Goal: Contribute content: Contribute content

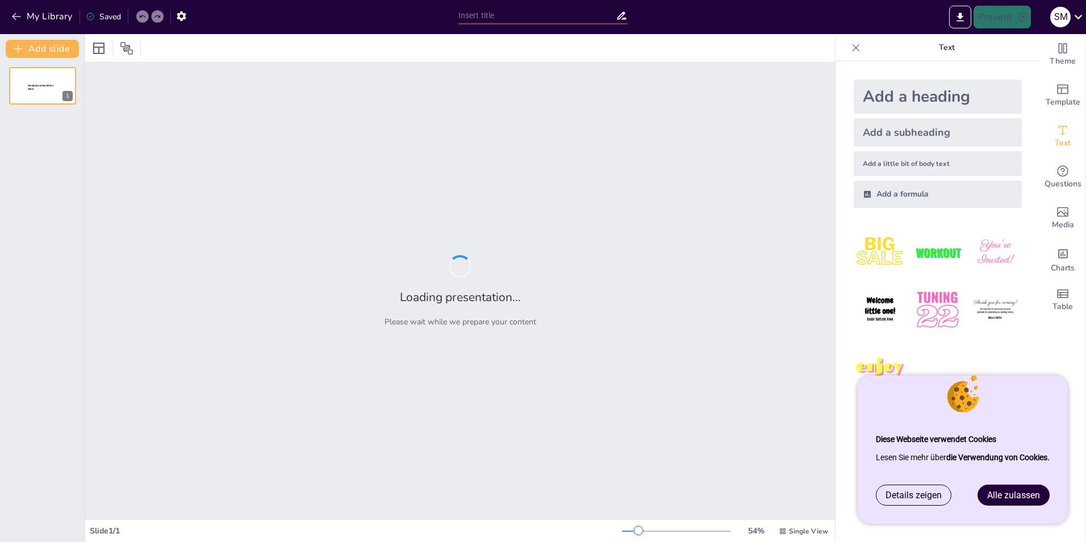
type input "Religionen und ihre Haltung zu Menschen mit Behinderung"
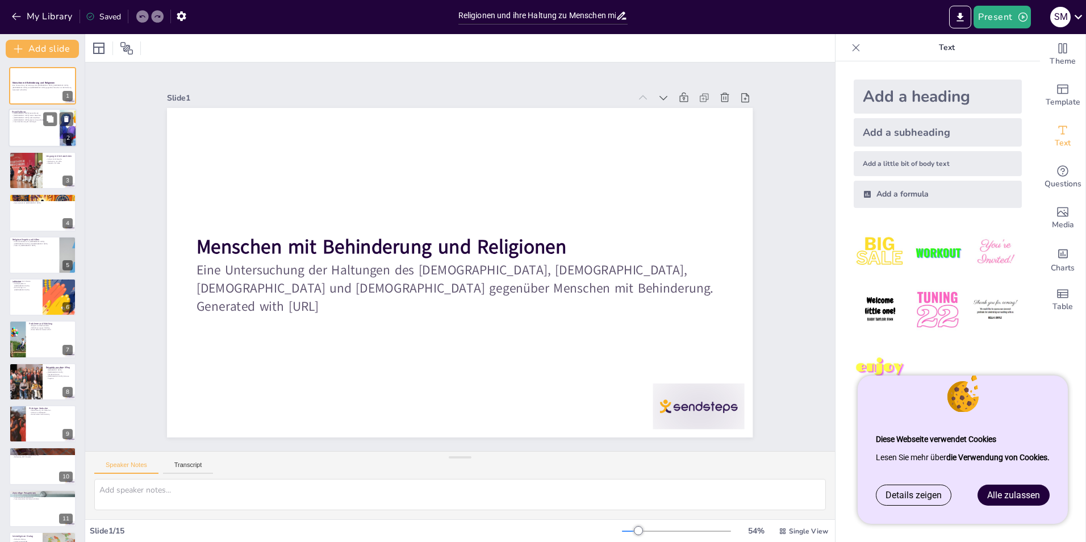
click at [22, 124] on div at bounding box center [43, 128] width 68 height 39
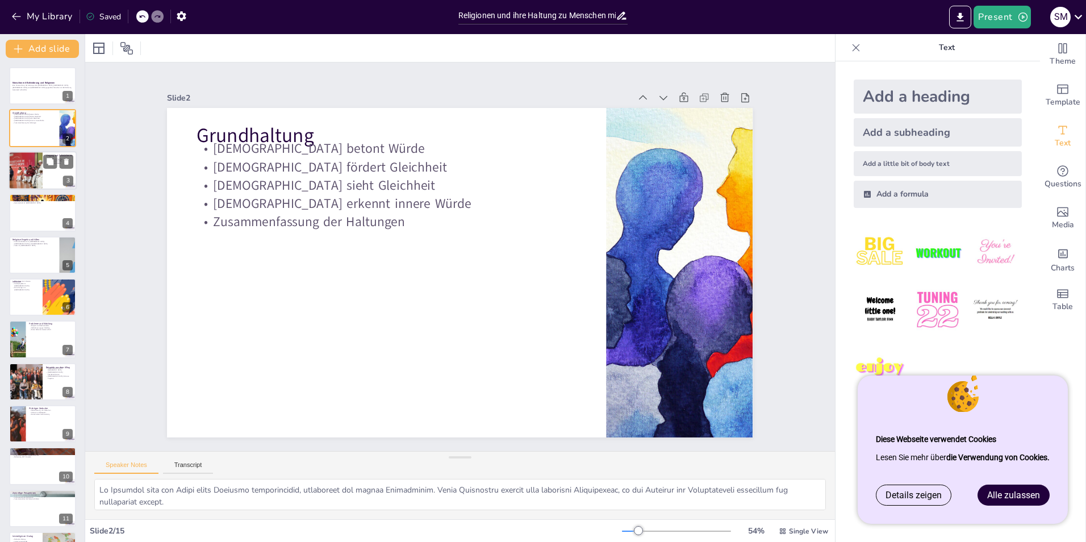
click at [20, 162] on div at bounding box center [26, 170] width 58 height 39
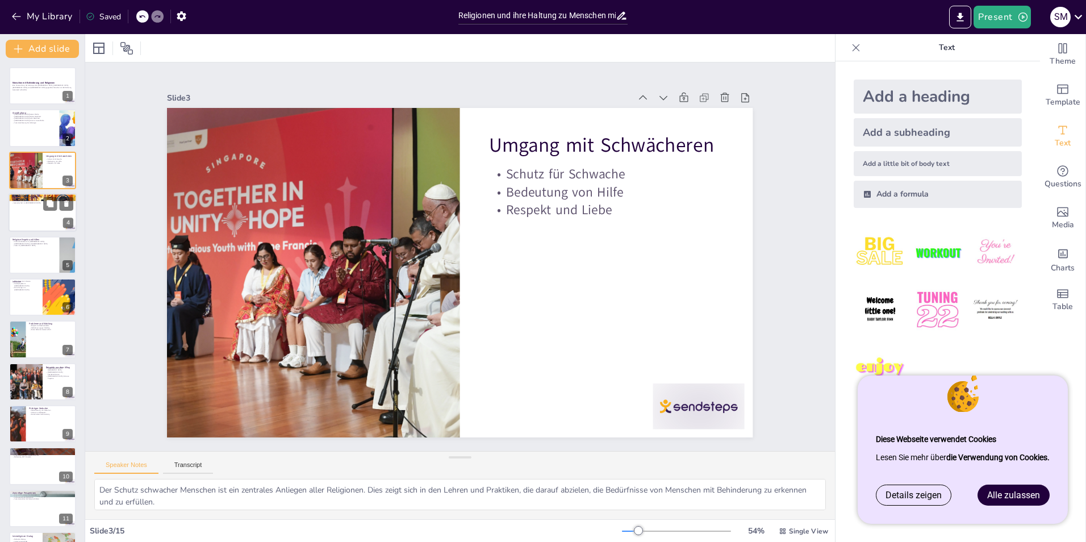
click at [12, 216] on div at bounding box center [43, 212] width 68 height 39
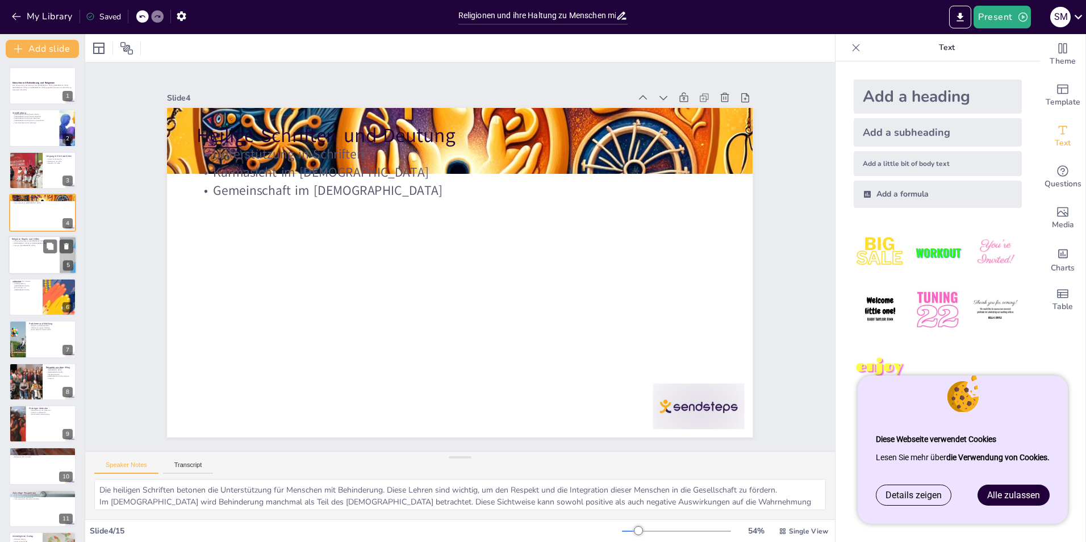
click at [26, 246] on p "Zakat im [DEMOGRAPHIC_DATA]" at bounding box center [34, 245] width 44 height 2
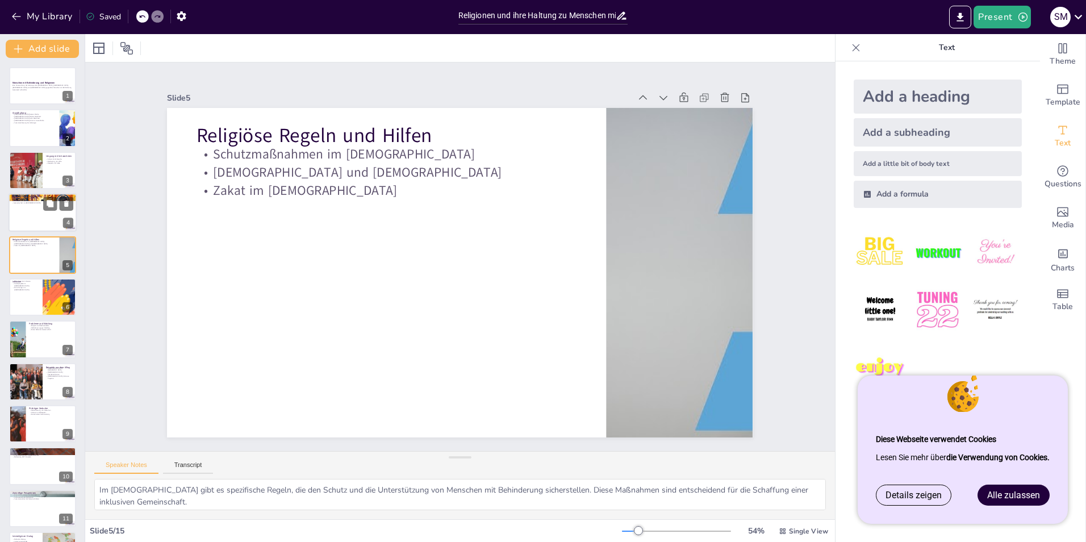
click at [25, 211] on div at bounding box center [43, 212] width 68 height 39
type textarea "Die heiligen Schriften betonen die Unterstützung für Menschen mit Behinderung. …"
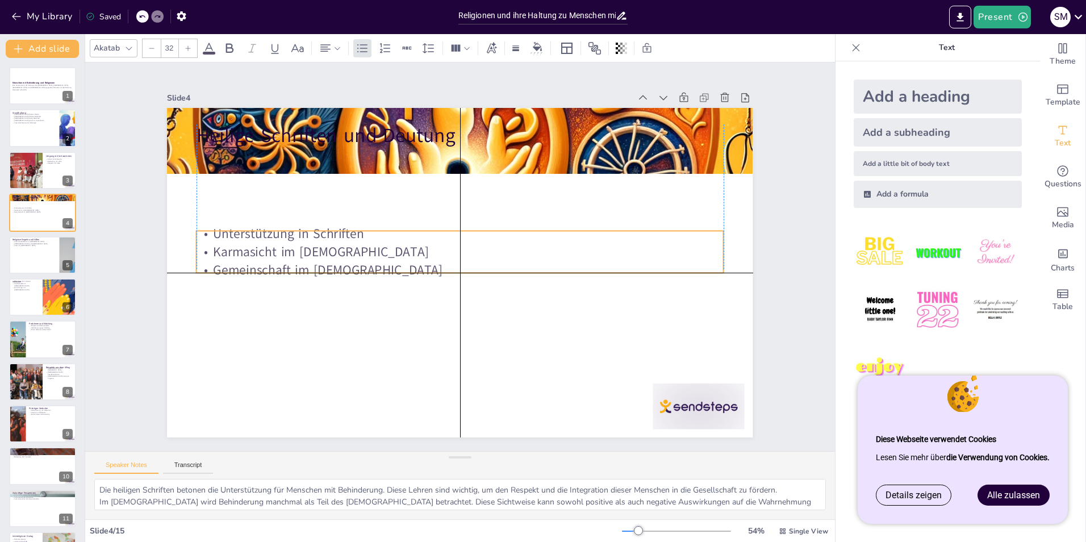
drag, startPoint x: 276, startPoint y: 161, endPoint x: 271, endPoint y: 244, distance: 82.5
click at [302, 244] on p "Karmasicht im [DEMOGRAPHIC_DATA]" at bounding box center [464, 253] width 325 height 437
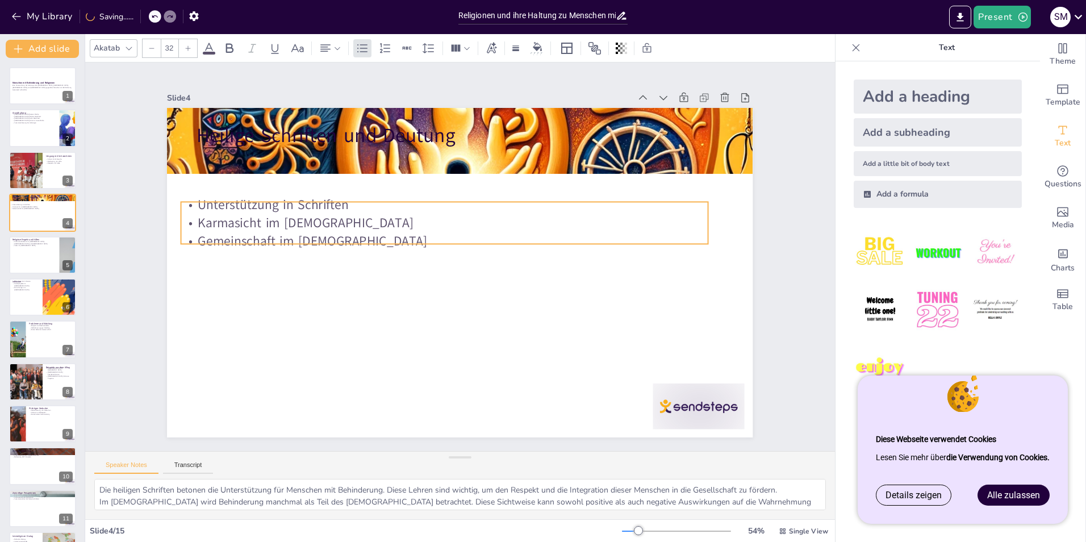
drag, startPoint x: 265, startPoint y: 240, endPoint x: 254, endPoint y: 206, distance: 35.7
click at [254, 206] on p "Karmasicht im [DEMOGRAPHIC_DATA]" at bounding box center [456, 219] width 507 height 180
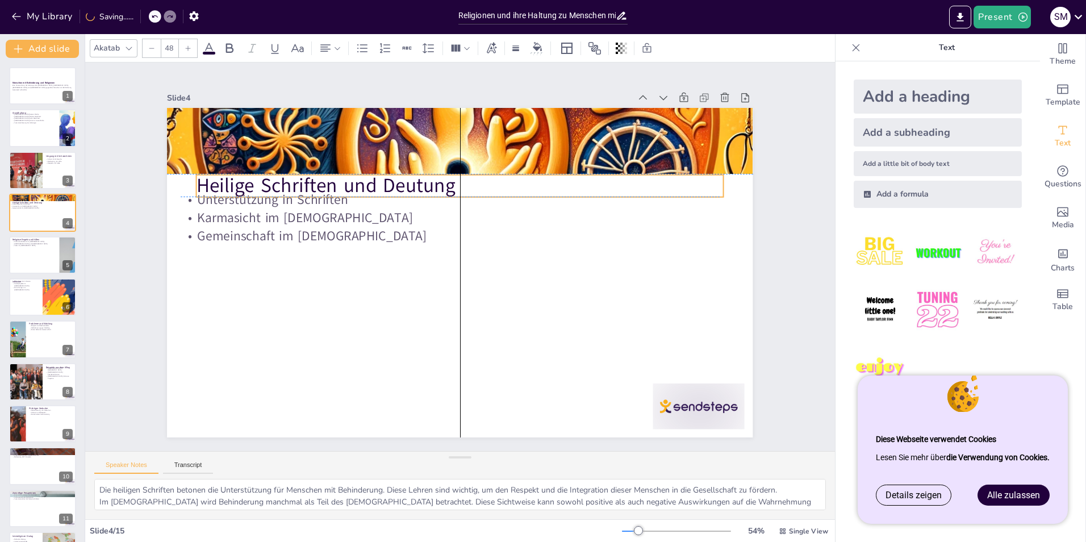
drag, startPoint x: 256, startPoint y: 132, endPoint x: 252, endPoint y: 178, distance: 46.2
click at [252, 178] on p "Heilige Schriften und Deutung" at bounding box center [474, 187] width 521 height 136
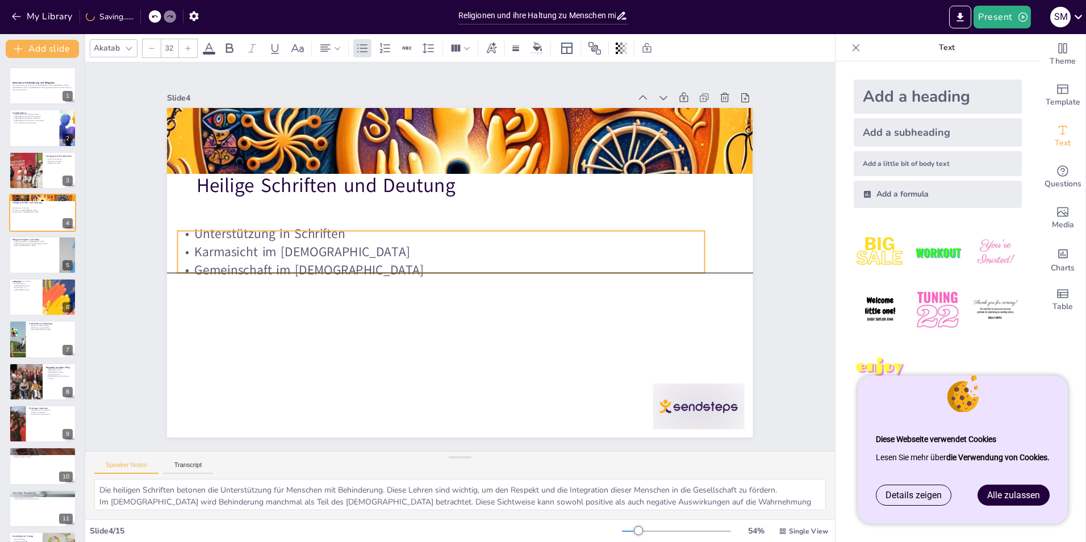
drag, startPoint x: 259, startPoint y: 232, endPoint x: 256, endPoint y: 258, distance: 25.7
click at [299, 258] on p "Gemeinschaft im [DEMOGRAPHIC_DATA]" at bounding box center [482, 262] width 366 height 404
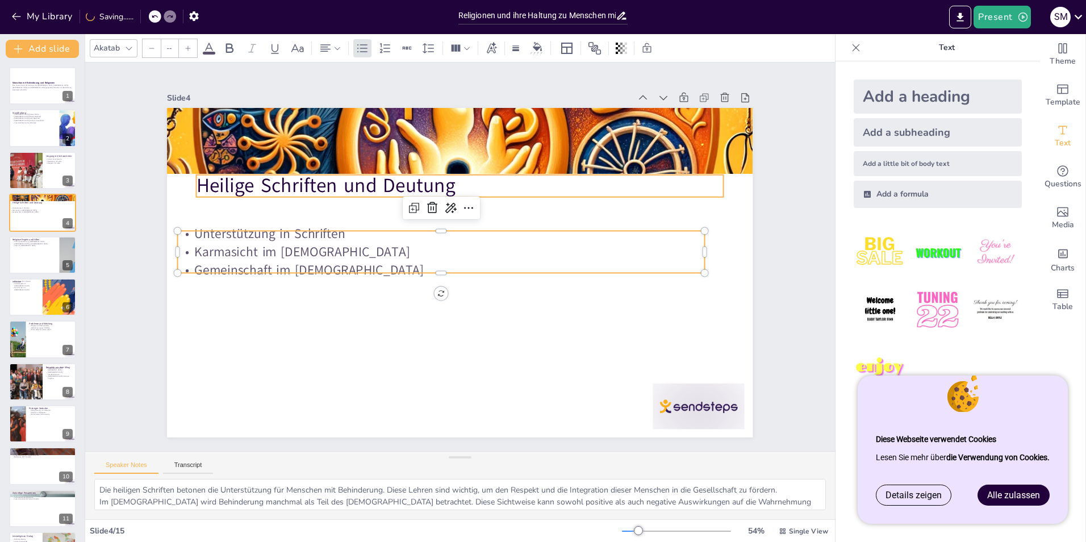
type input "48"
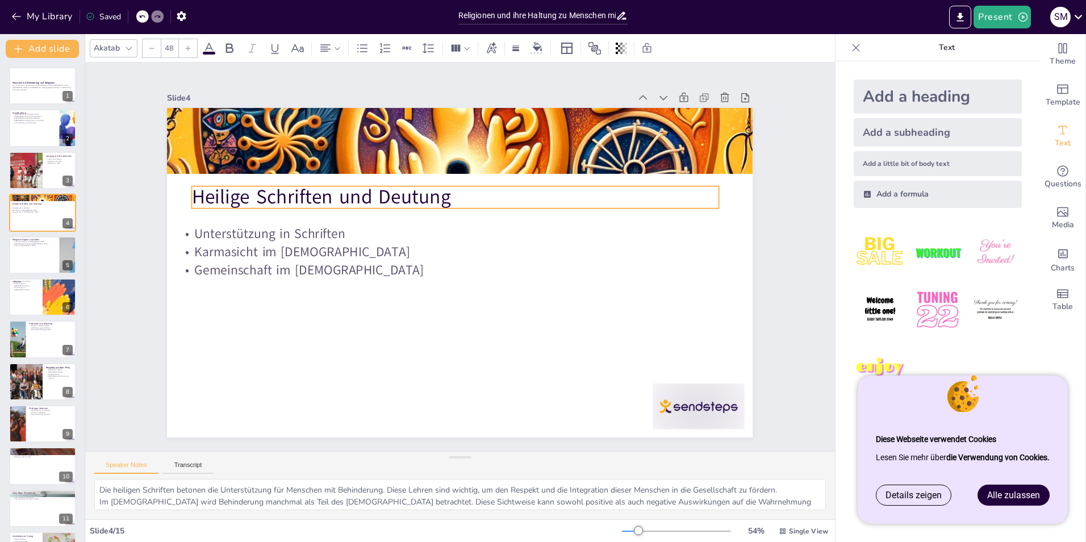
click at [340, 200] on p "Heilige Schriften und Deutung" at bounding box center [506, 218] width 332 height 442
click at [27, 381] on div at bounding box center [25, 381] width 61 height 37
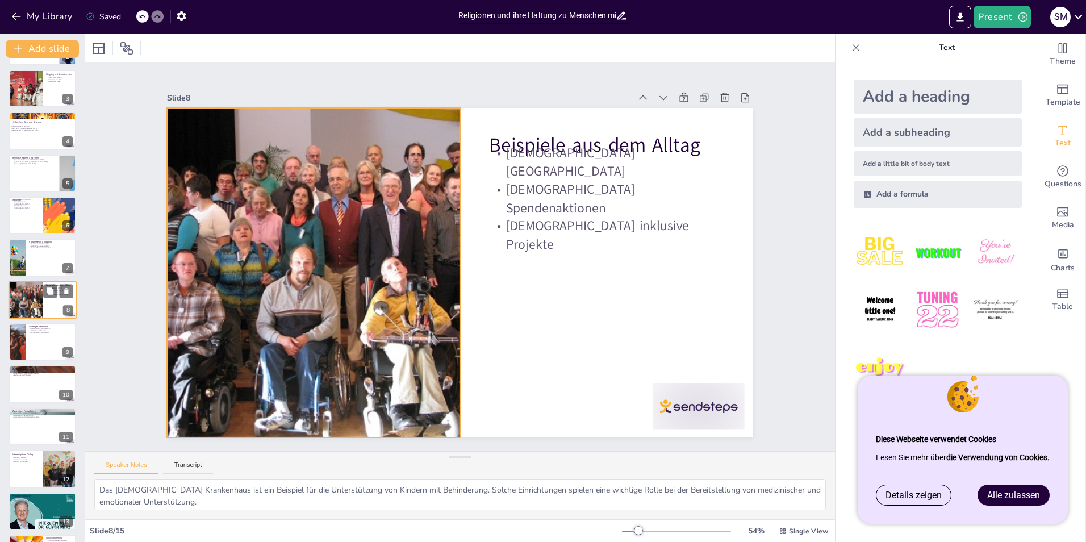
scroll to position [164, 0]
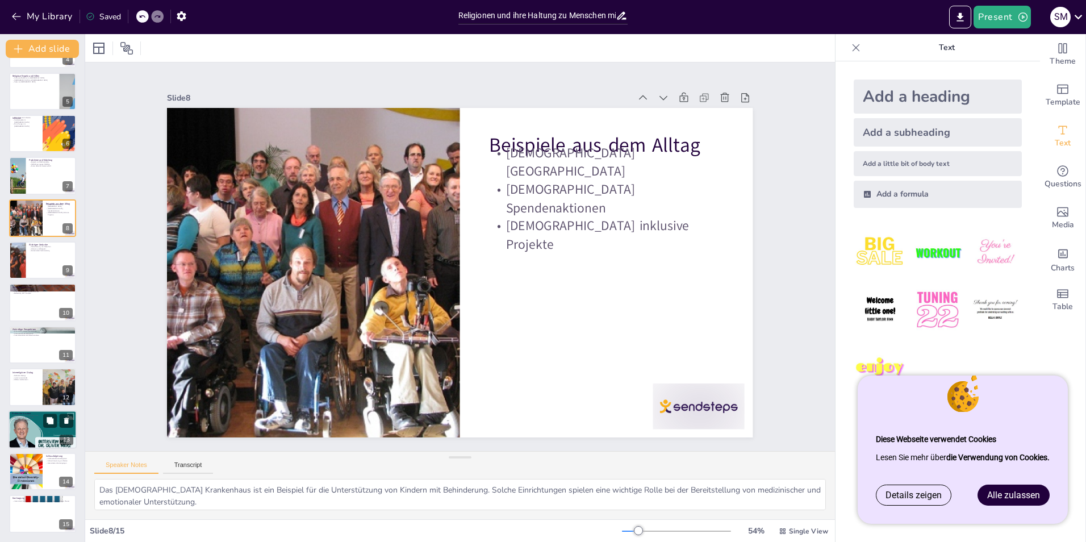
click at [22, 430] on div at bounding box center [42, 429] width 70 height 39
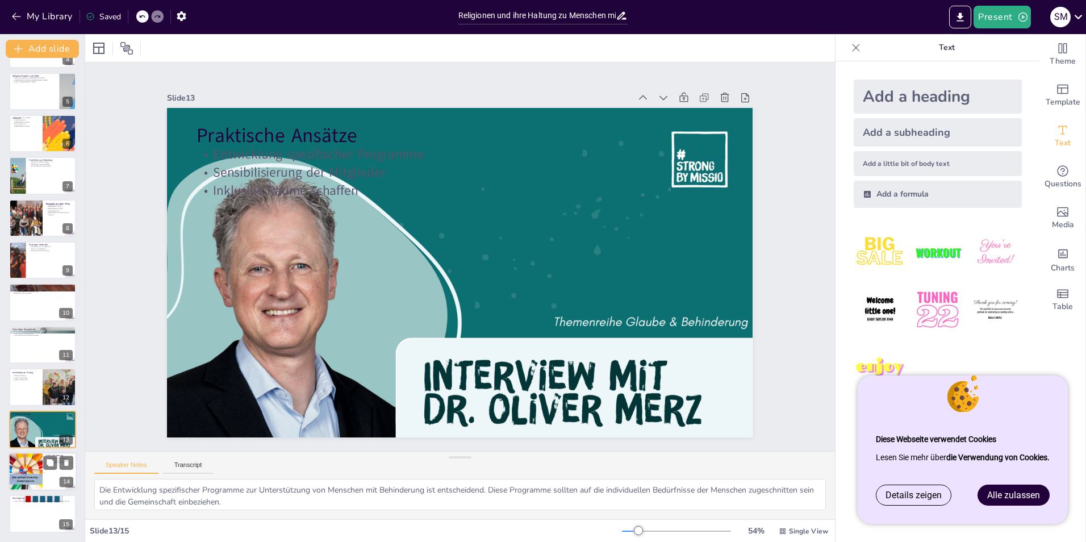
click at [20, 479] on div at bounding box center [26, 471] width 58 height 39
type textarea "Die Schlüsselrolle der Religionen ist entscheidend für die Förderung von Inklus…"
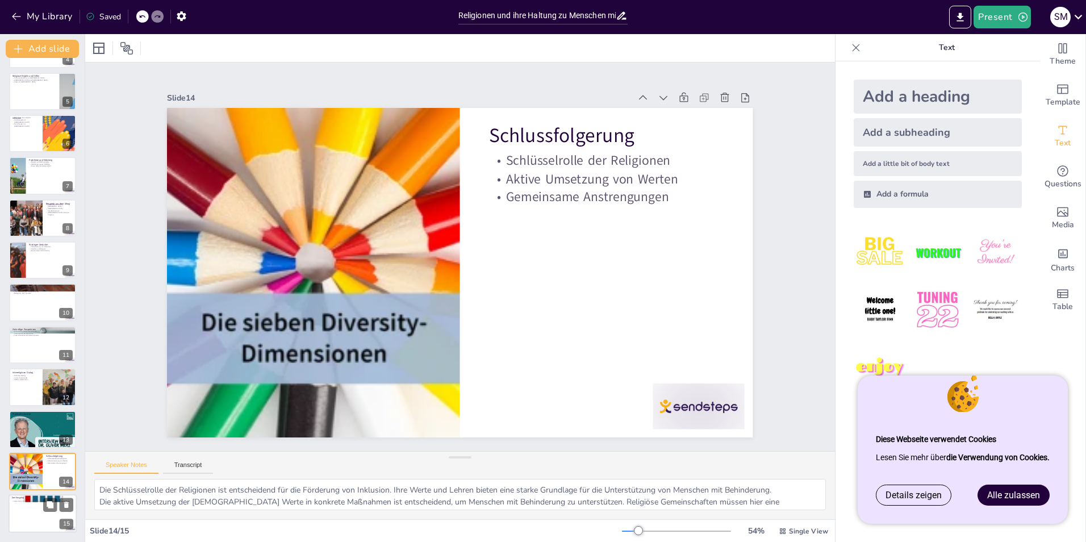
click at [18, 517] on div at bounding box center [43, 514] width 68 height 39
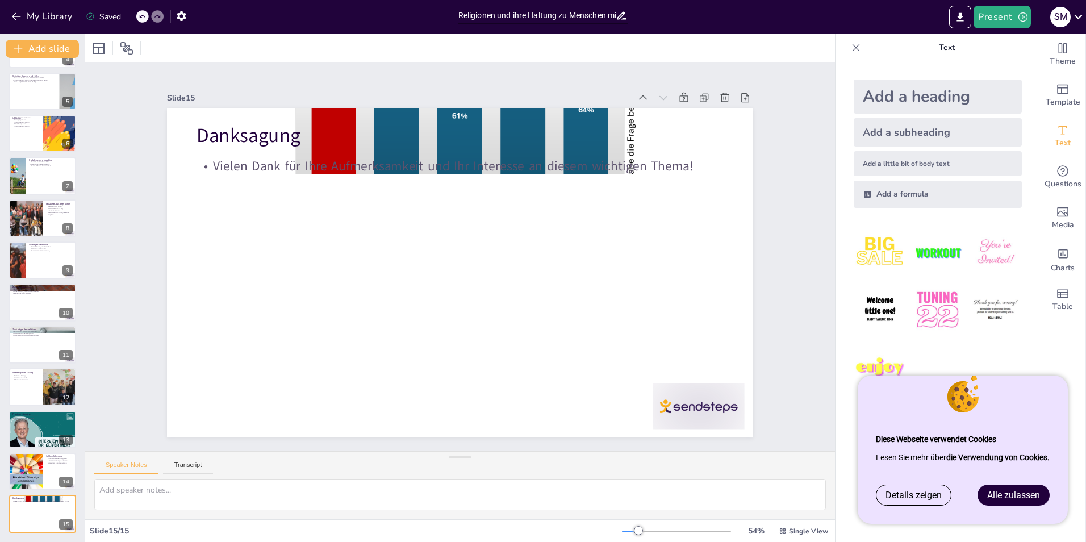
click at [894, 98] on div "Add a heading" at bounding box center [938, 97] width 168 height 34
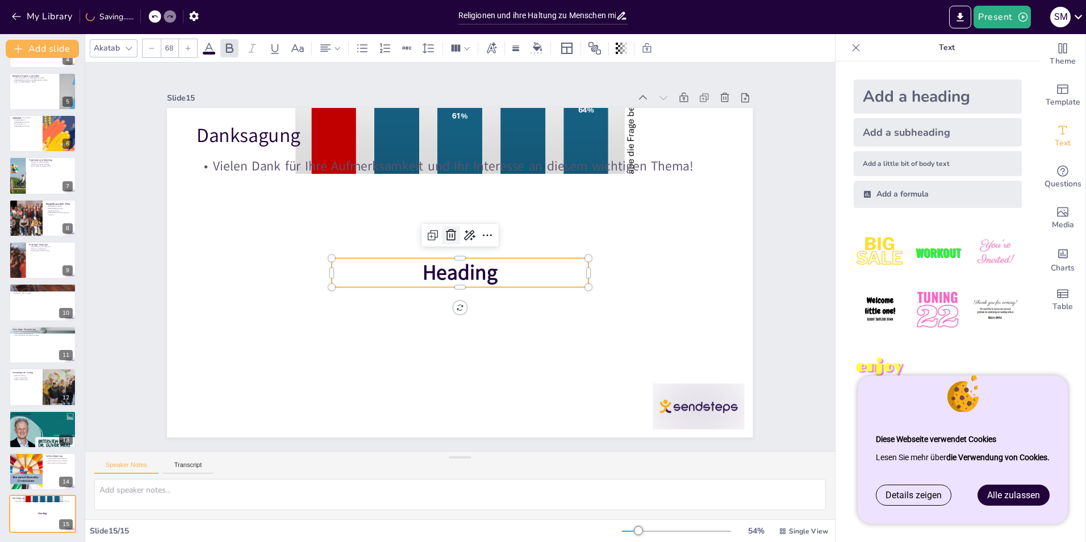
click at [462, 229] on icon at bounding box center [469, 235] width 15 height 15
